Goal: Navigation & Orientation: Find specific page/section

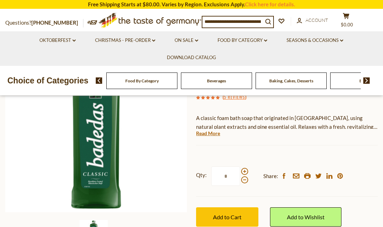
scroll to position [111, 0]
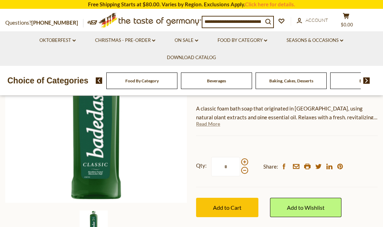
click at [202, 126] on link "Read More" at bounding box center [208, 123] width 24 height 7
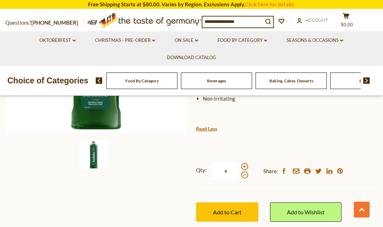
scroll to position [0, 0]
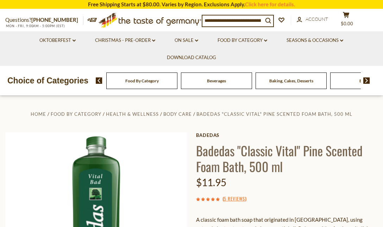
click at [364, 77] on img at bounding box center [366, 80] width 7 height 6
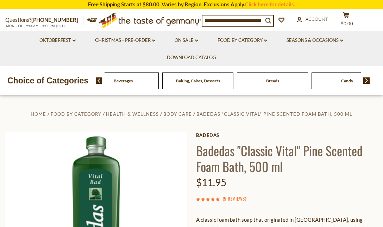
click at [364, 77] on img at bounding box center [366, 80] width 7 height 6
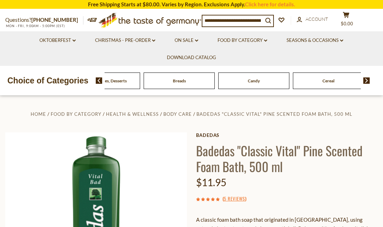
click at [364, 77] on img at bounding box center [366, 80] width 7 height 6
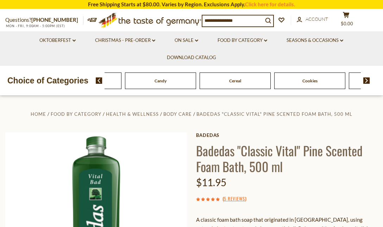
click at [364, 77] on img at bounding box center [366, 80] width 7 height 6
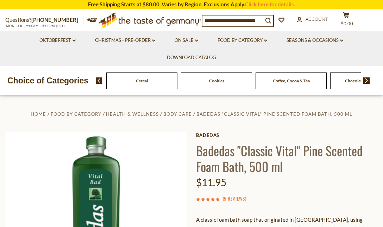
click at [364, 77] on img at bounding box center [366, 80] width 7 height 6
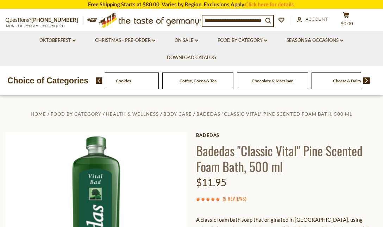
click at [364, 77] on img at bounding box center [366, 80] width 7 height 6
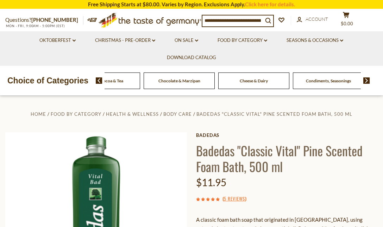
click at [364, 77] on img at bounding box center [366, 80] width 7 height 6
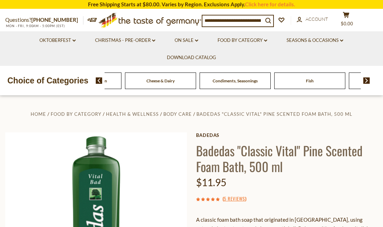
click at [364, 77] on img at bounding box center [366, 80] width 7 height 6
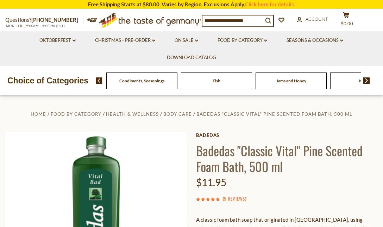
click at [364, 77] on img at bounding box center [366, 80] width 7 height 6
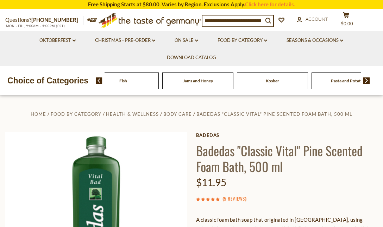
click at [364, 77] on img at bounding box center [366, 80] width 7 height 6
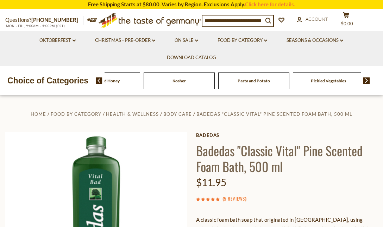
click at [364, 77] on img at bounding box center [366, 80] width 7 height 6
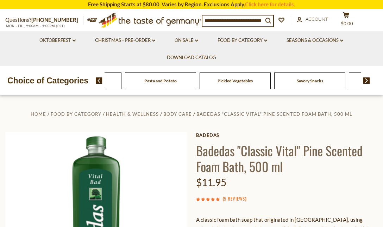
click at [98, 79] on img at bounding box center [99, 80] width 7 height 6
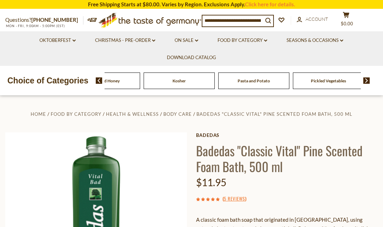
click at [174, 81] on span "Kosher" at bounding box center [179, 80] width 13 height 5
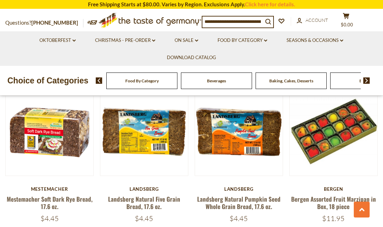
scroll to position [360, 0]
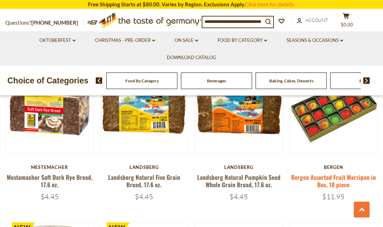
click at [326, 180] on link "Bergen Assorted Fruit Marzipan in Box, 18 piece" at bounding box center [333, 181] width 85 height 16
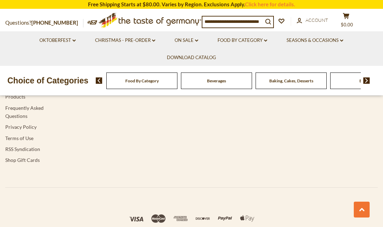
scroll to position [2120, 0]
click at [368, 80] on img at bounding box center [366, 80] width 7 height 6
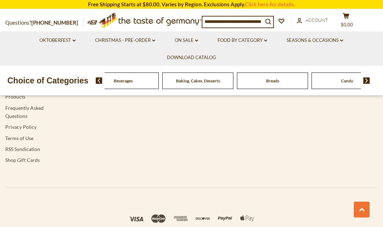
click at [368, 80] on img at bounding box center [366, 80] width 7 height 6
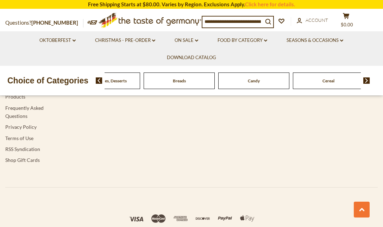
click at [368, 80] on img at bounding box center [366, 80] width 7 height 6
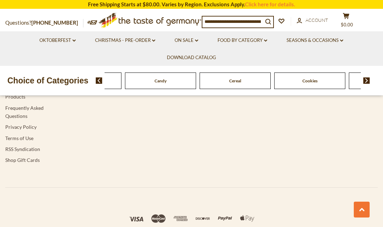
click at [368, 80] on img at bounding box center [366, 80] width 7 height 6
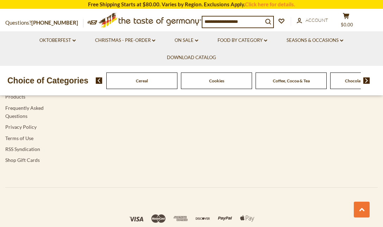
click at [369, 80] on img at bounding box center [366, 80] width 7 height 6
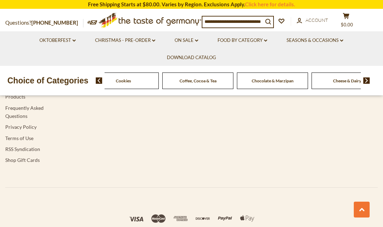
click at [369, 80] on img at bounding box center [366, 80] width 7 height 6
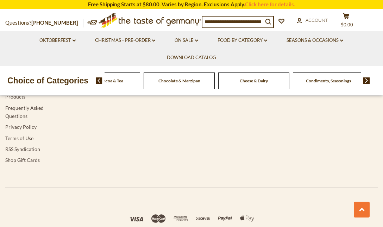
click at [369, 80] on img at bounding box center [366, 80] width 7 height 6
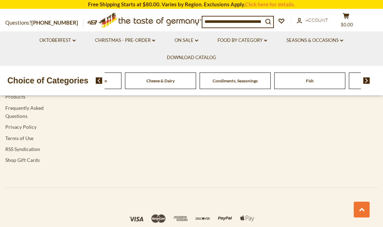
click at [369, 80] on img at bounding box center [366, 80] width 7 height 6
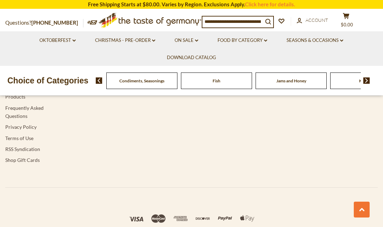
click at [369, 80] on img at bounding box center [366, 80] width 7 height 6
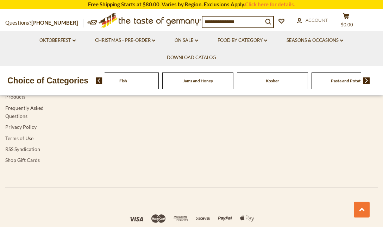
click at [369, 80] on img at bounding box center [366, 80] width 7 height 6
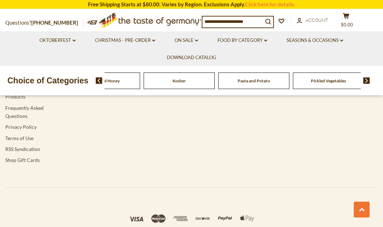
click at [369, 80] on img at bounding box center [366, 80] width 7 height 6
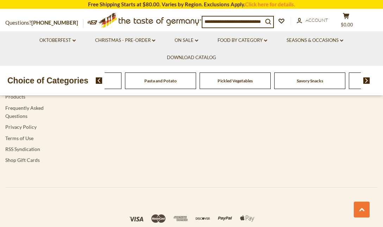
click at [369, 80] on img at bounding box center [366, 80] width 7 height 6
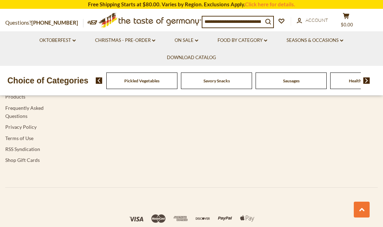
click at [369, 80] on img at bounding box center [366, 80] width 7 height 6
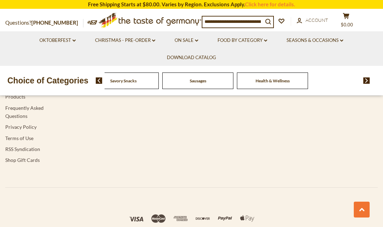
click at [273, 79] on span "Health & Wellness" at bounding box center [273, 80] width 34 height 5
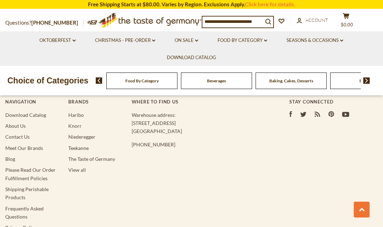
scroll to position [1810, 0]
